Goal: Obtain resource: Obtain resource

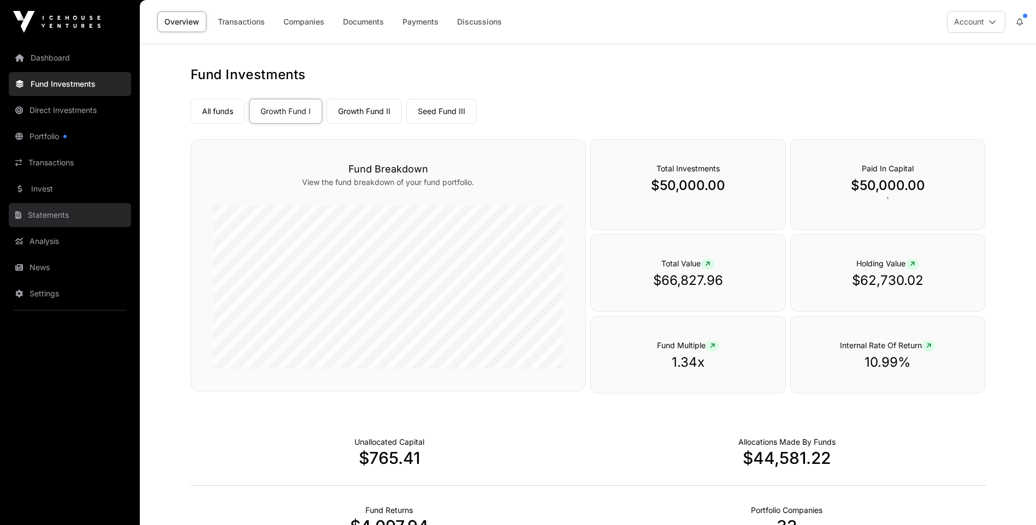
click at [54, 213] on link "Statements" at bounding box center [70, 215] width 122 height 24
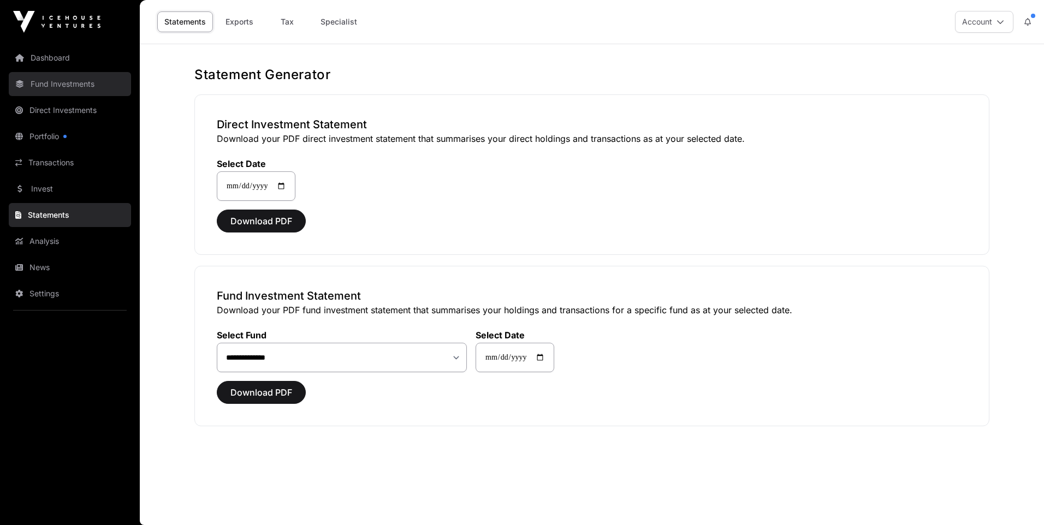
click at [68, 82] on link "Fund Investments" at bounding box center [70, 84] width 122 height 24
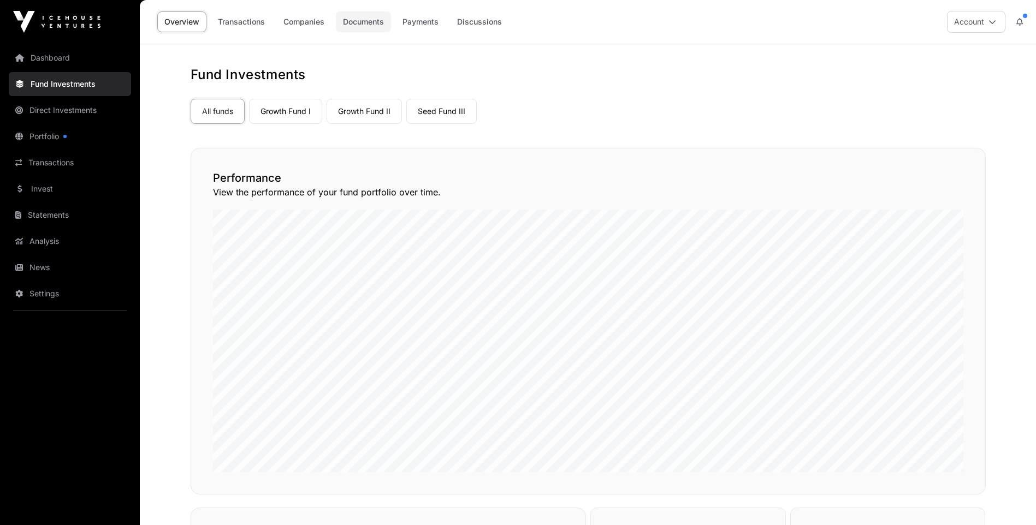
click at [365, 20] on link "Documents" at bounding box center [363, 21] width 55 height 21
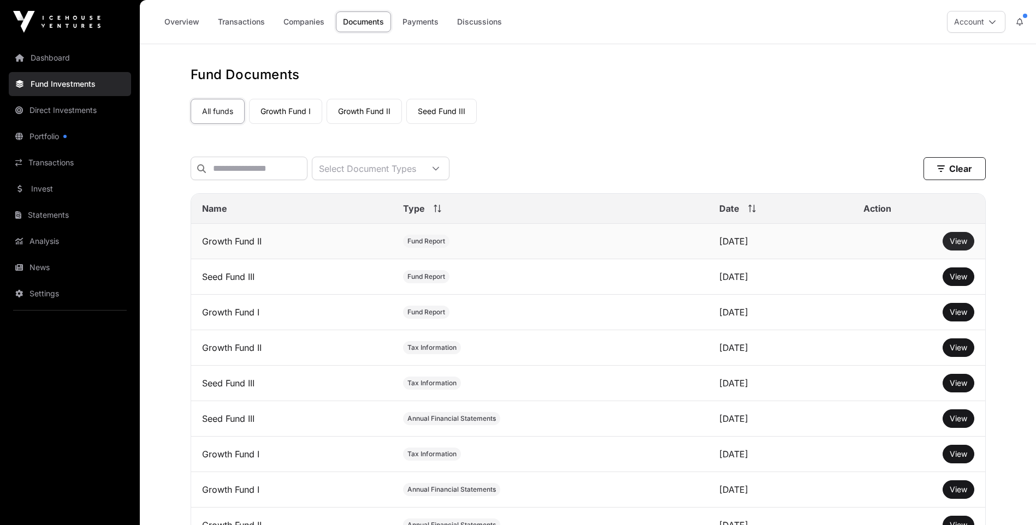
click at [957, 246] on span "View" at bounding box center [957, 240] width 17 height 9
click at [957, 317] on span "View" at bounding box center [957, 311] width 17 height 9
click at [957, 281] on span "View" at bounding box center [957, 276] width 17 height 9
click at [956, 246] on span "View" at bounding box center [957, 240] width 17 height 9
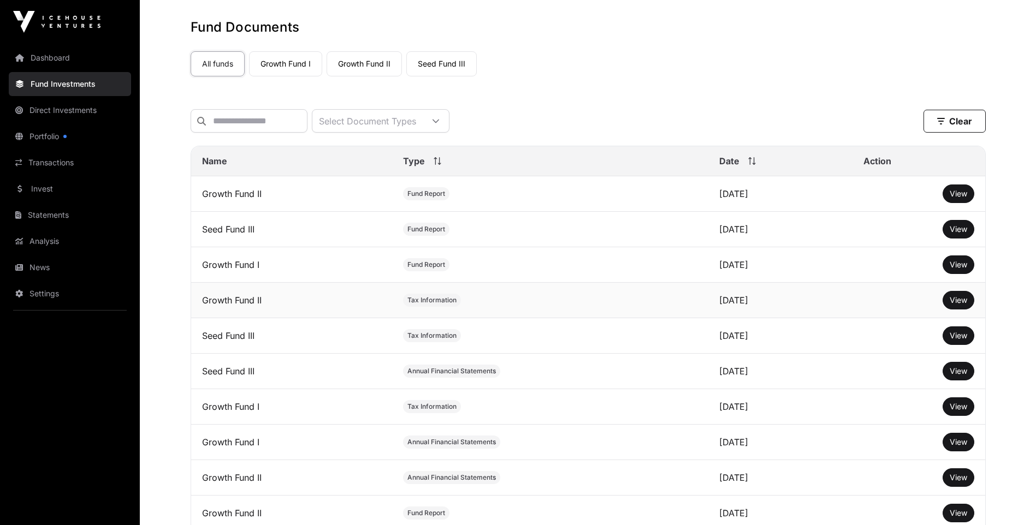
scroll to position [109, 0]
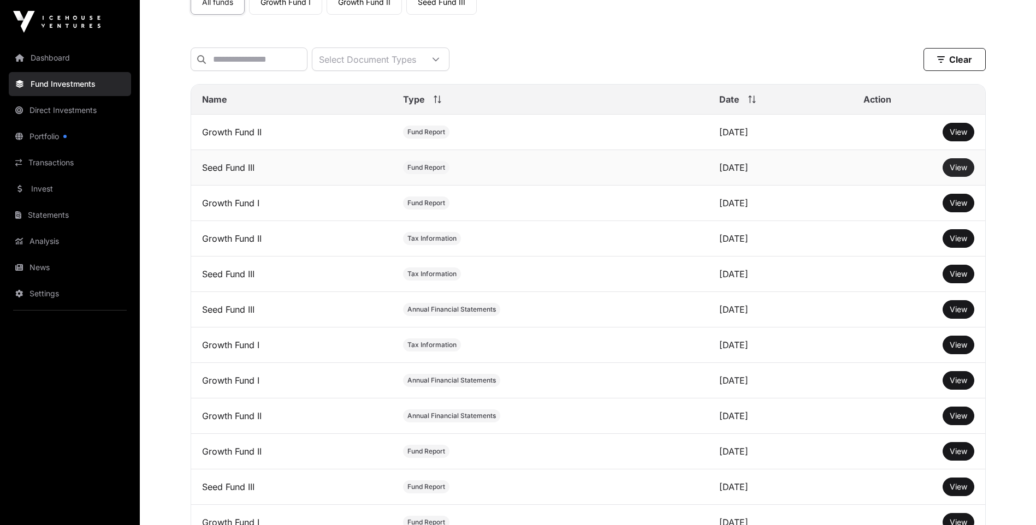
click at [960, 172] on span "View" at bounding box center [957, 167] width 17 height 9
click at [958, 207] on span "View" at bounding box center [957, 202] width 17 height 9
click at [957, 207] on span "View" at bounding box center [957, 202] width 17 height 9
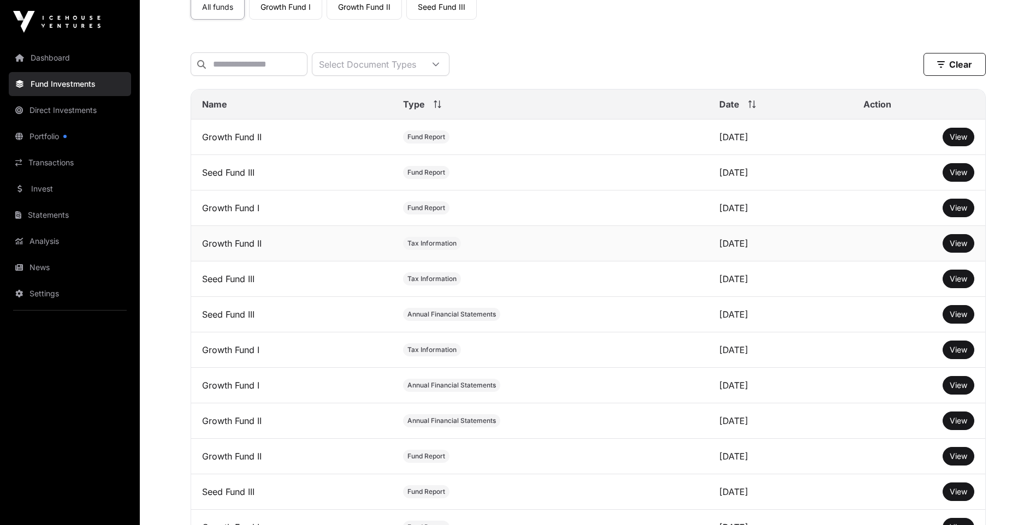
scroll to position [0, 0]
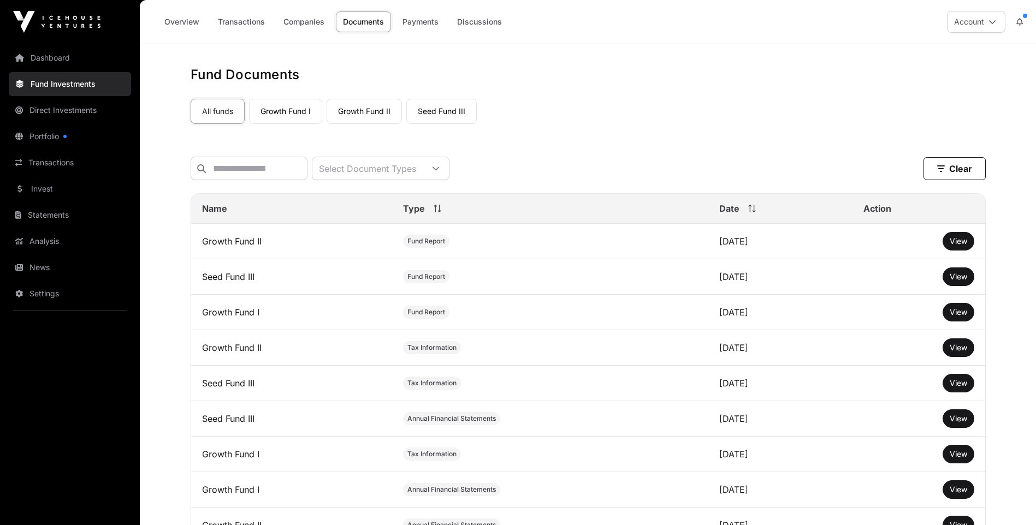
click at [62, 17] on img at bounding box center [56, 22] width 87 height 22
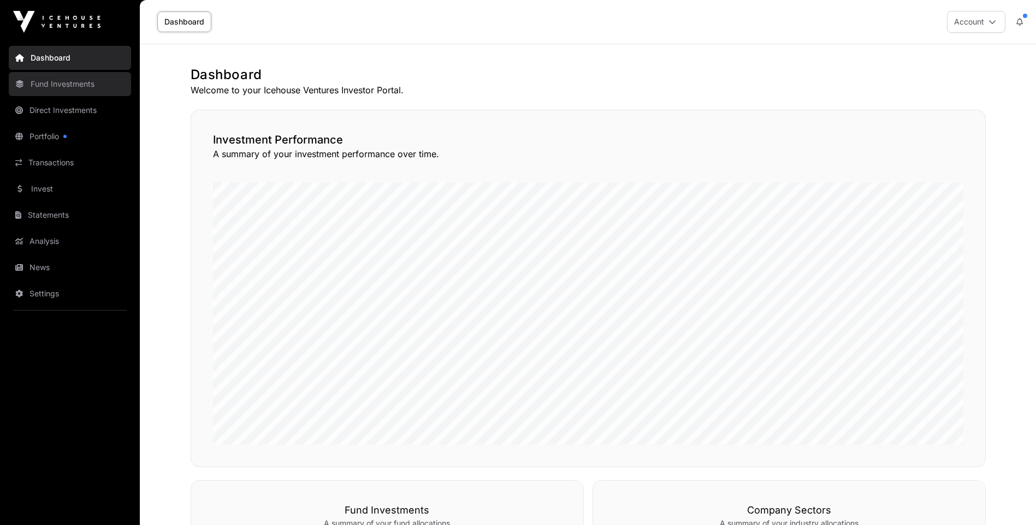
click at [62, 81] on link "Fund Investments" at bounding box center [70, 84] width 122 height 24
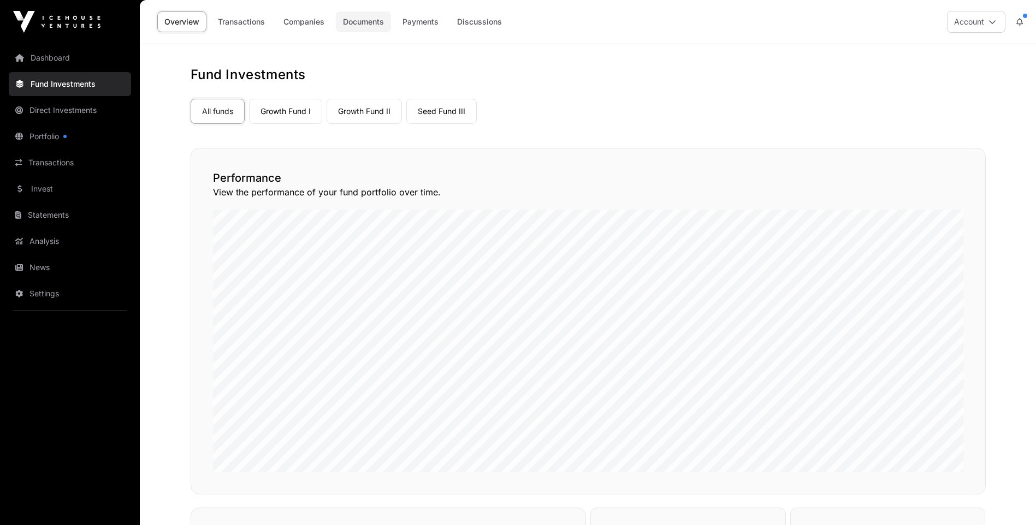
click at [356, 21] on link "Documents" at bounding box center [363, 21] width 55 height 21
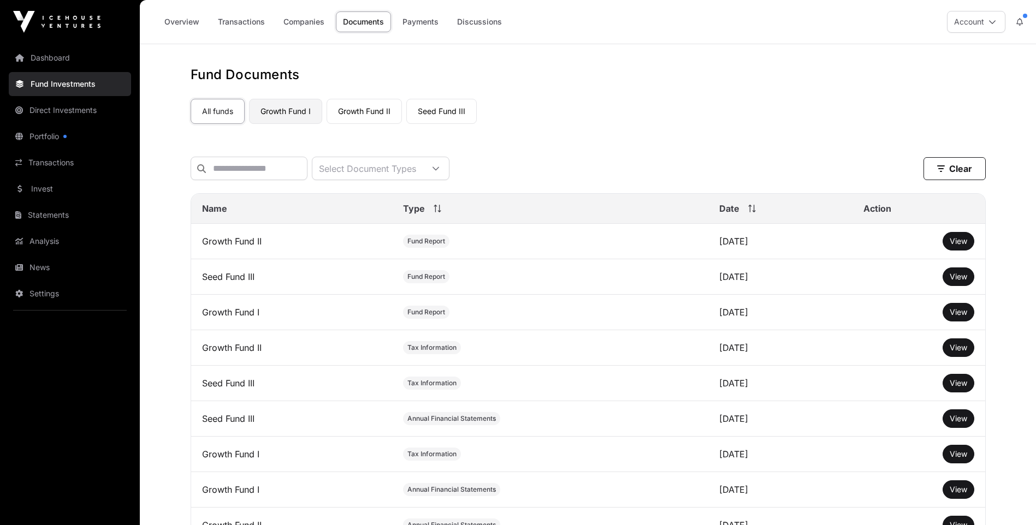
click at [285, 108] on link "Growth Fund I" at bounding box center [285, 111] width 73 height 25
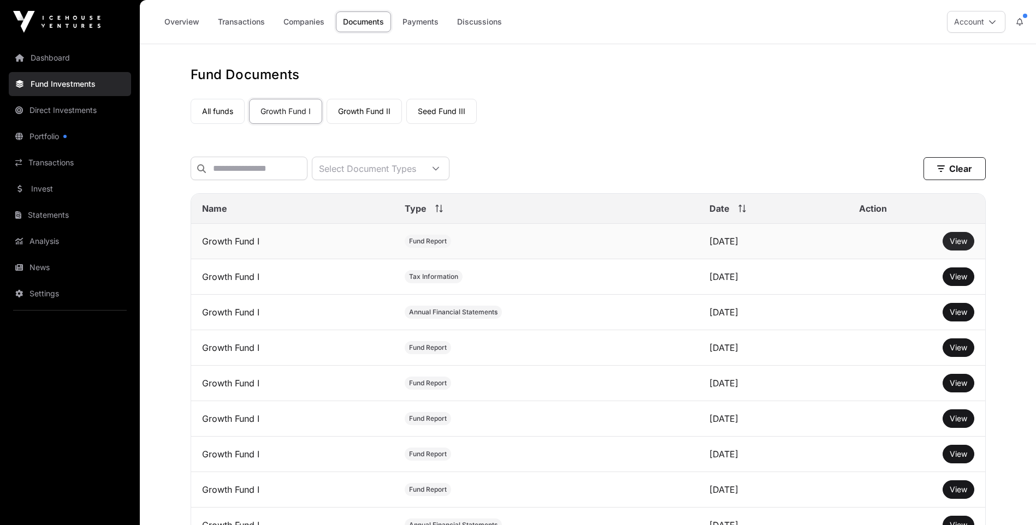
click at [956, 246] on span "View" at bounding box center [957, 240] width 17 height 9
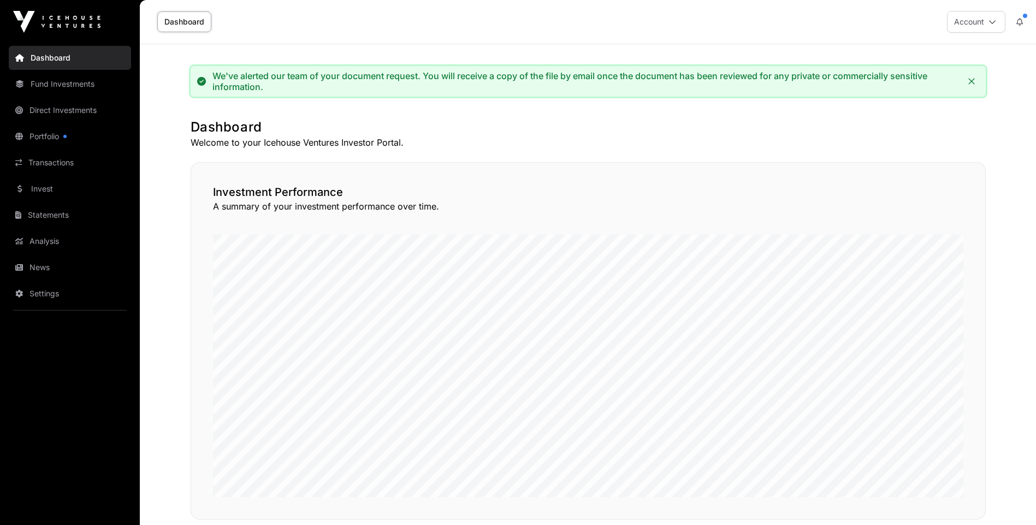
click at [48, 53] on link "Dashboard" at bounding box center [70, 58] width 122 height 24
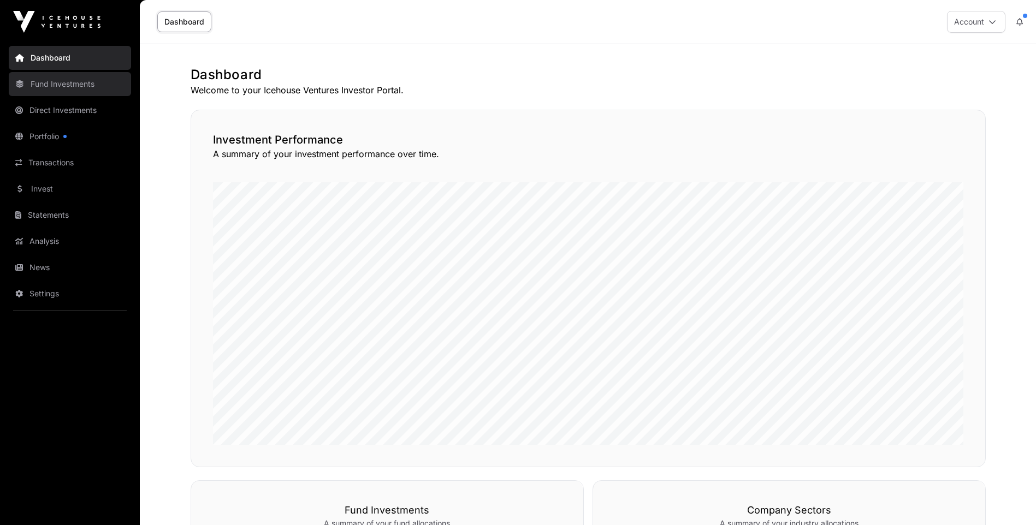
click at [57, 83] on link "Fund Investments" at bounding box center [70, 84] width 122 height 24
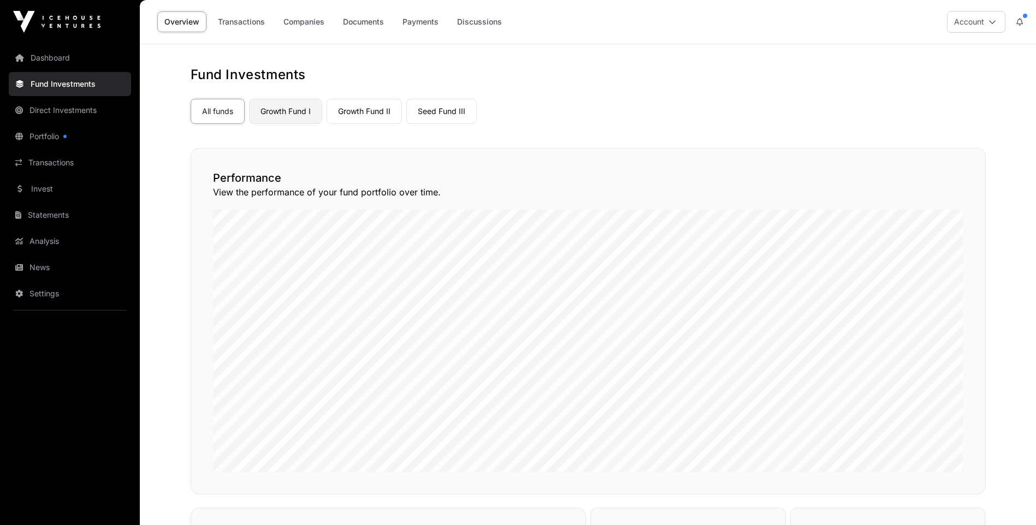
click at [287, 110] on link "Growth Fund I" at bounding box center [285, 111] width 73 height 25
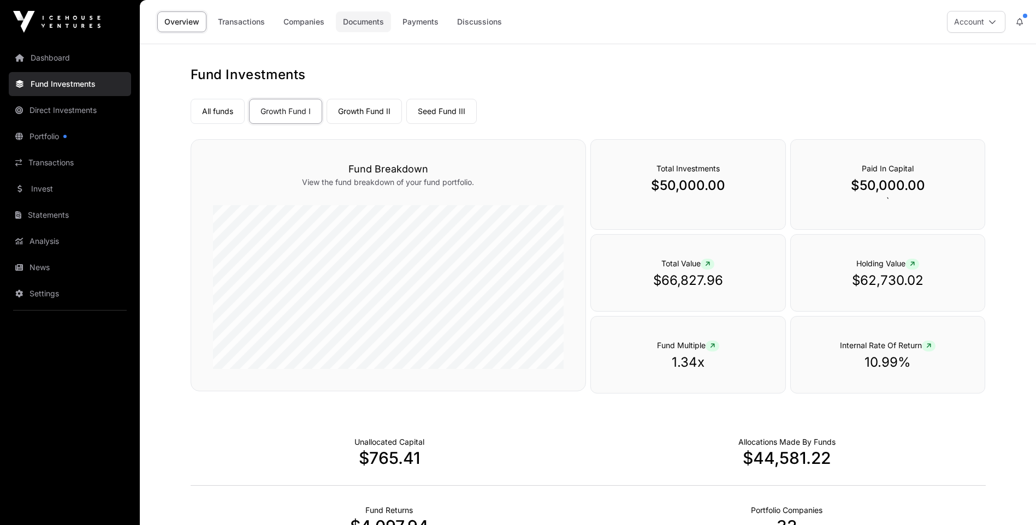
click at [364, 21] on link "Documents" at bounding box center [363, 21] width 55 height 21
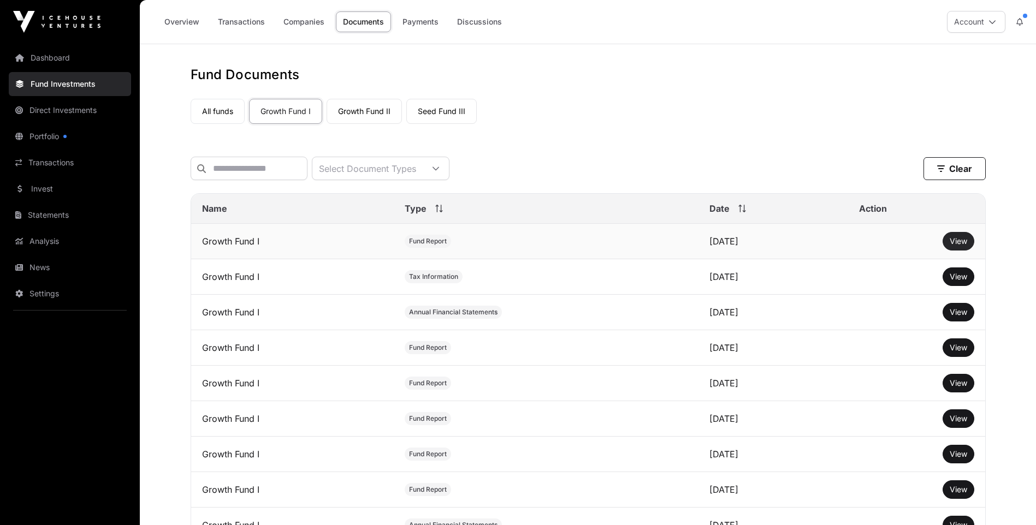
click at [958, 246] on span "View" at bounding box center [957, 240] width 17 height 9
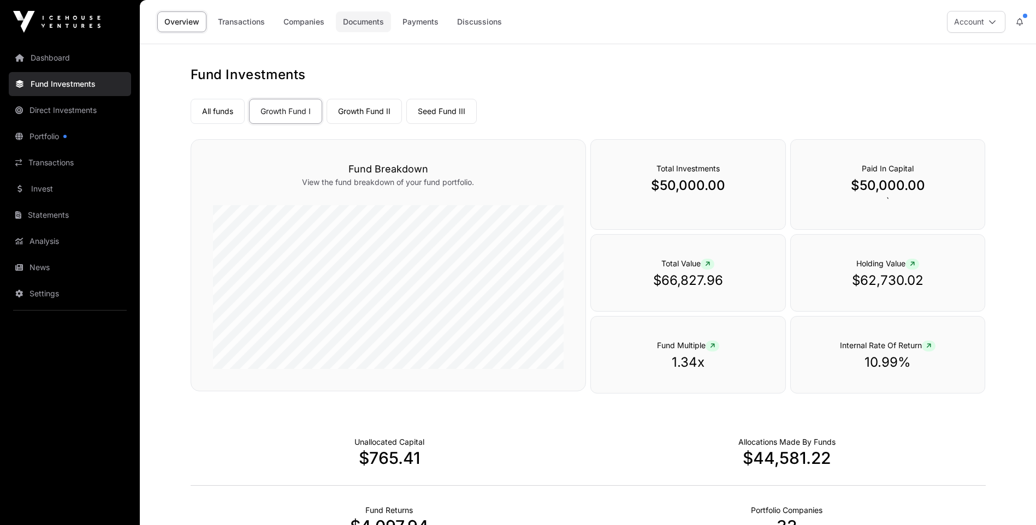
click at [370, 22] on link "Documents" at bounding box center [363, 21] width 55 height 21
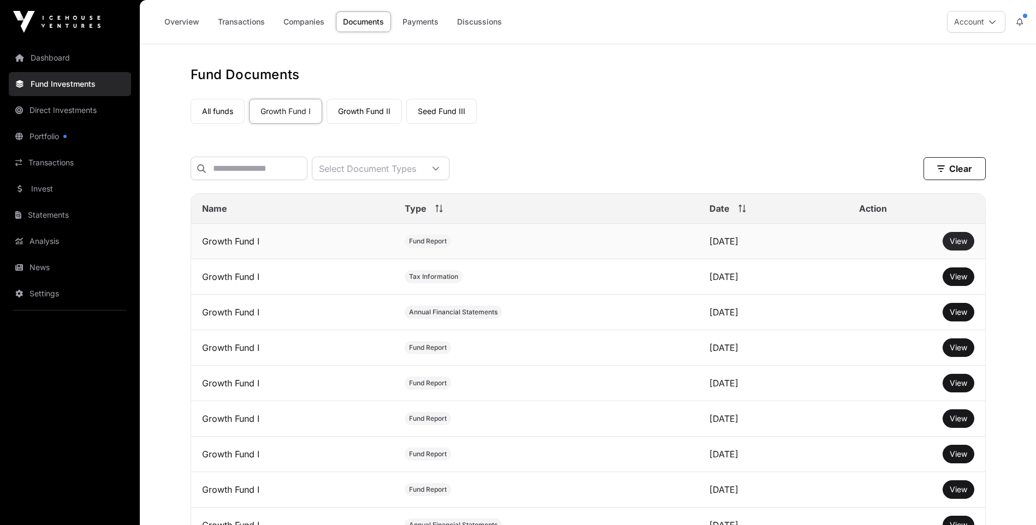
click at [957, 246] on span "View" at bounding box center [957, 240] width 17 height 9
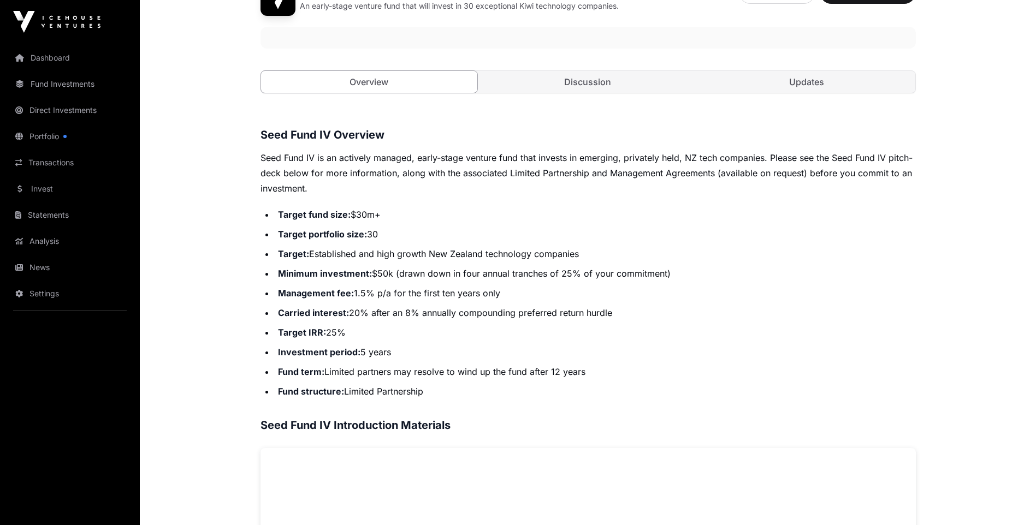
scroll to position [328, 0]
